Goal: Understand process/instructions: Learn how to perform a task or action

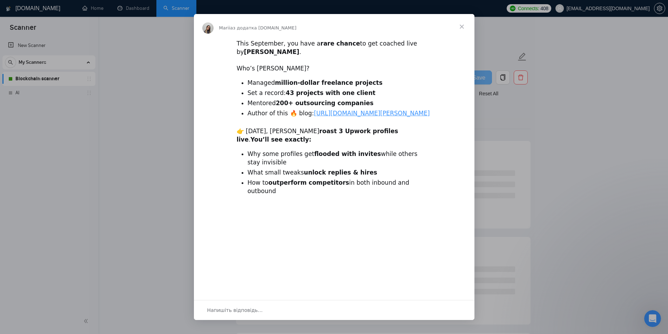
click at [592, 160] on div "Месенджер Intercom" at bounding box center [334, 167] width 668 height 334
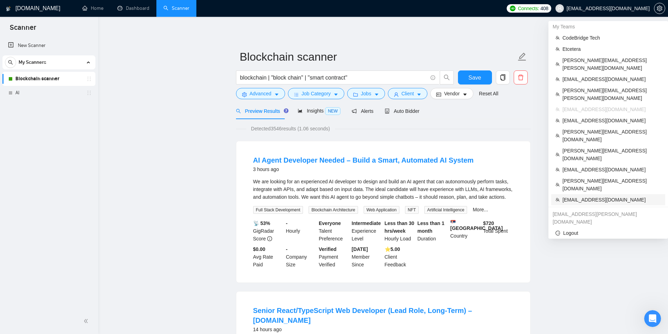
click at [583, 196] on span "[EMAIL_ADDRESS][DOMAIN_NAME]" at bounding box center [612, 200] width 99 height 8
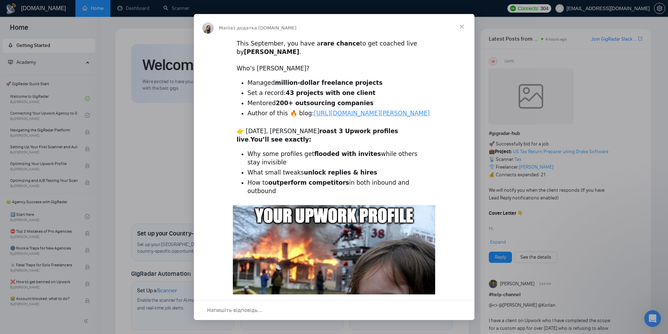
click at [457, 27] on span "Закрити" at bounding box center [461, 26] width 25 height 25
